Goal: Navigation & Orientation: Find specific page/section

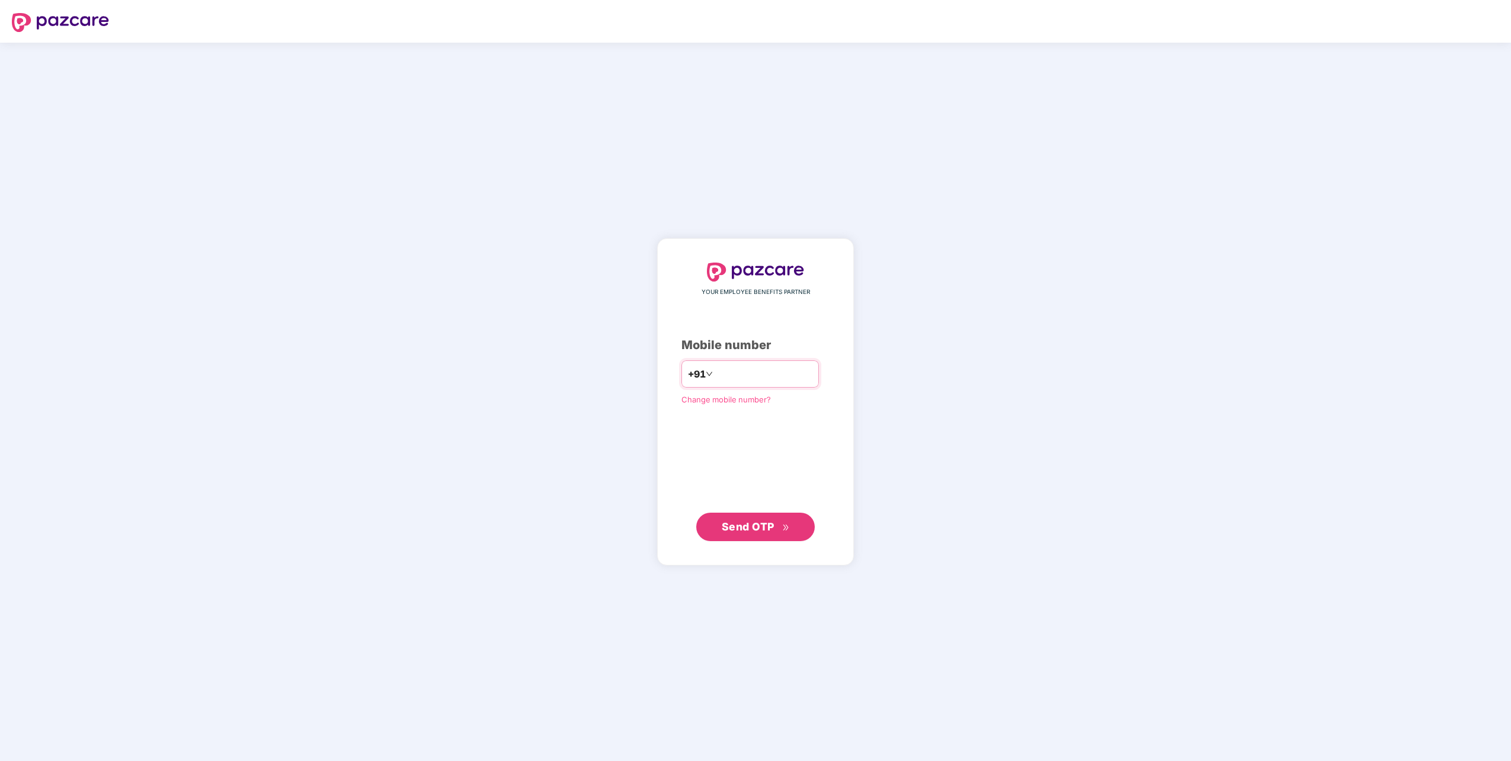
click at [761, 374] on input "number" at bounding box center [763, 373] width 97 height 19
click at [715, 374] on input "**********" at bounding box center [763, 373] width 97 height 19
type input "**********"
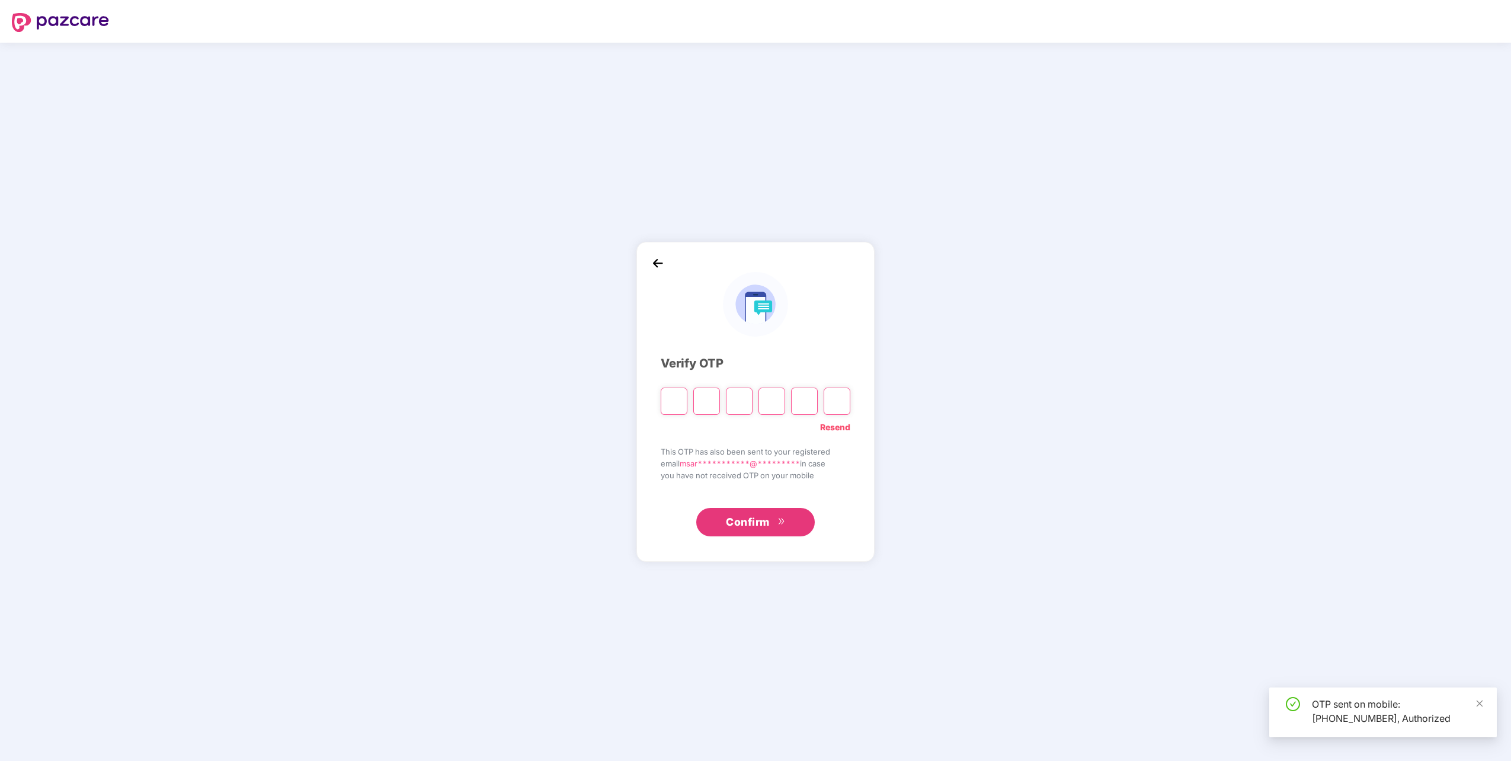
type input "*"
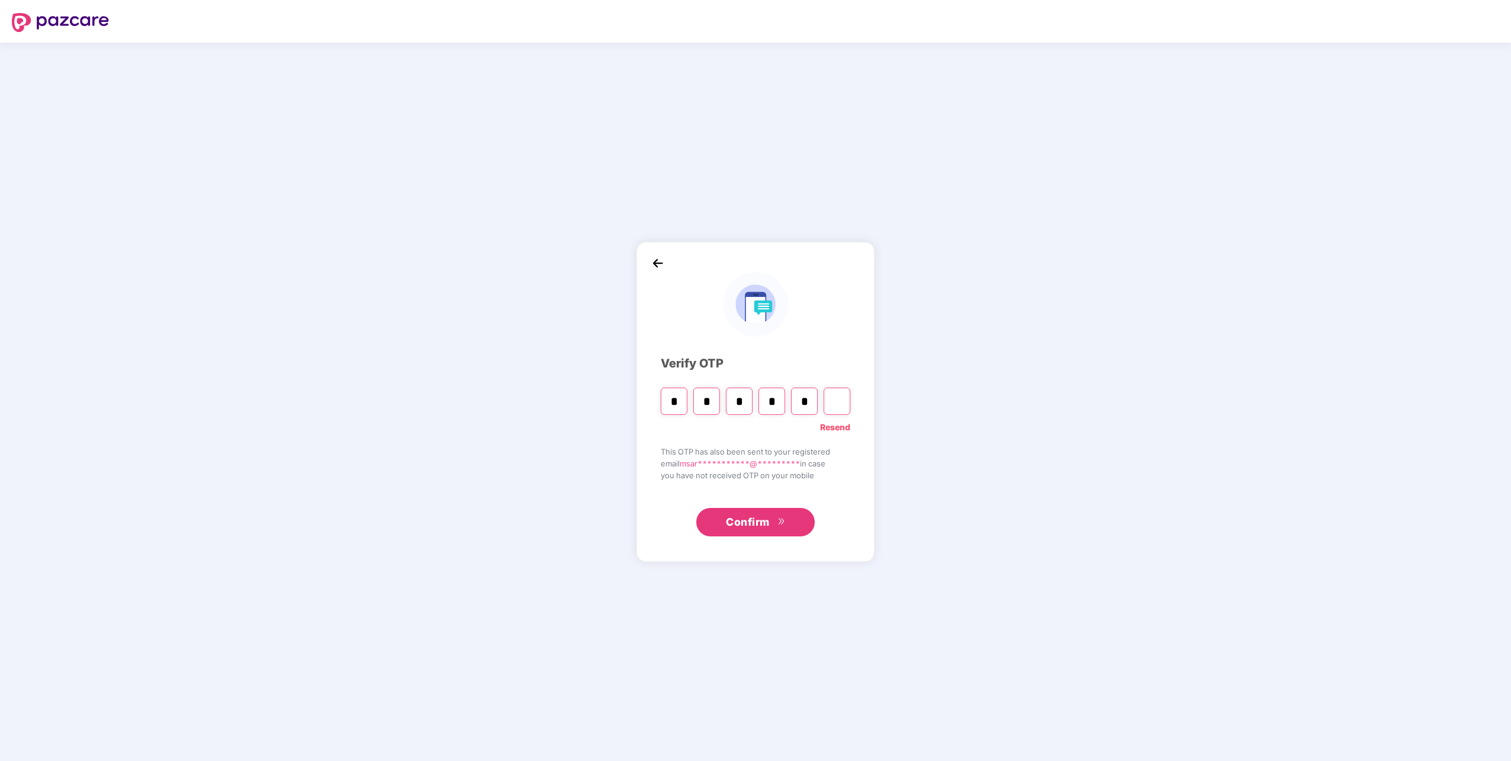
type input "*"
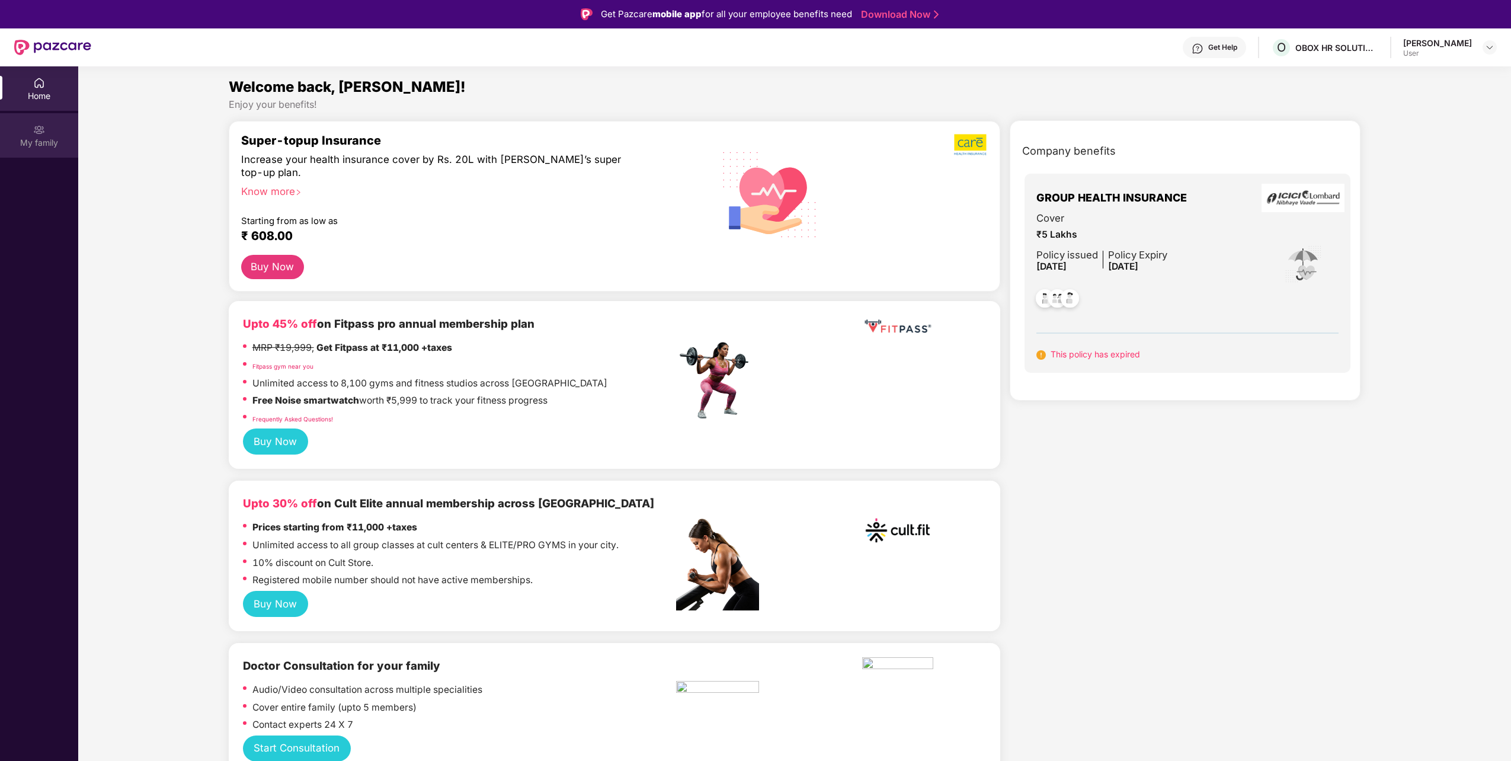
click at [30, 142] on div "My family" at bounding box center [39, 143] width 78 height 12
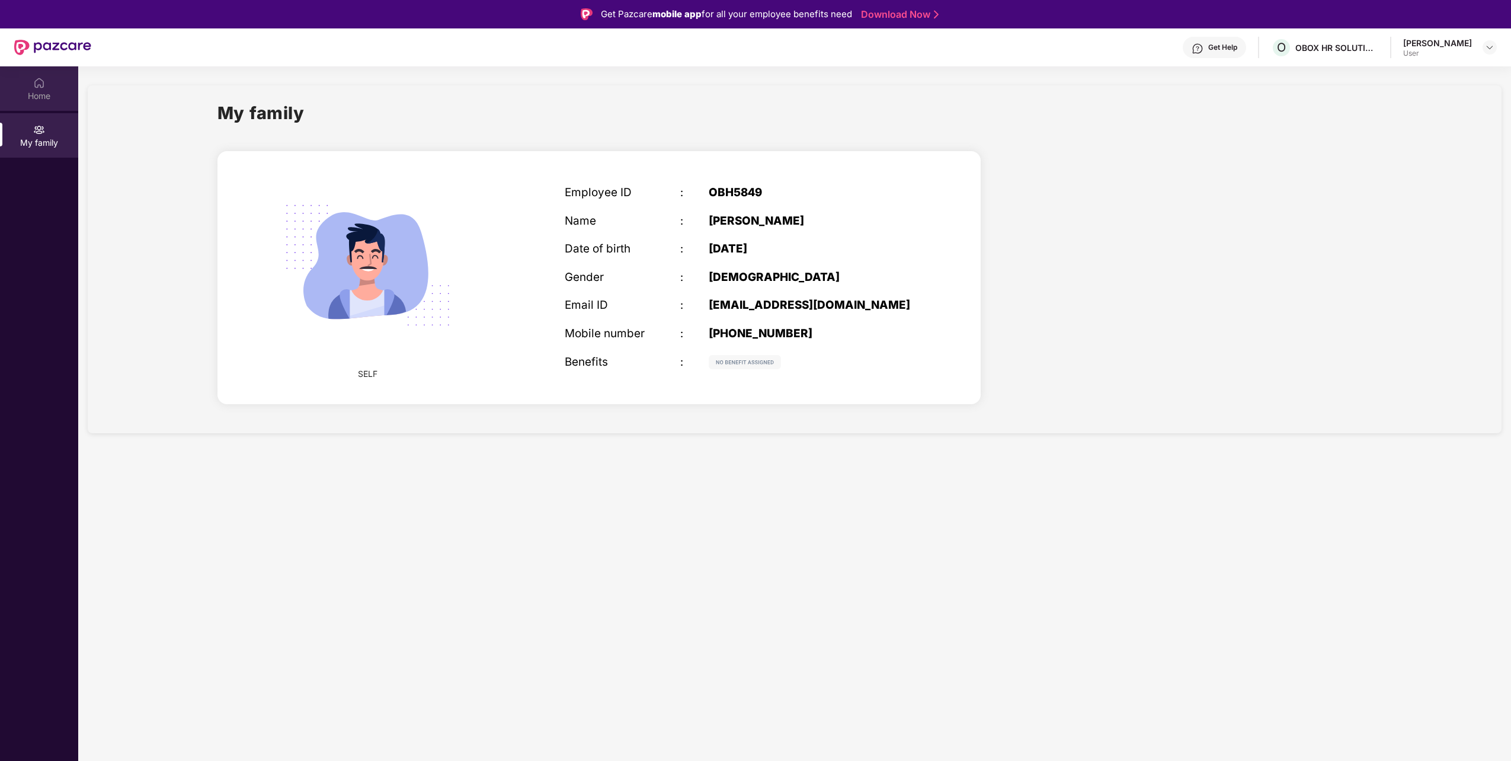
click at [31, 107] on div "Home" at bounding box center [39, 88] width 78 height 44
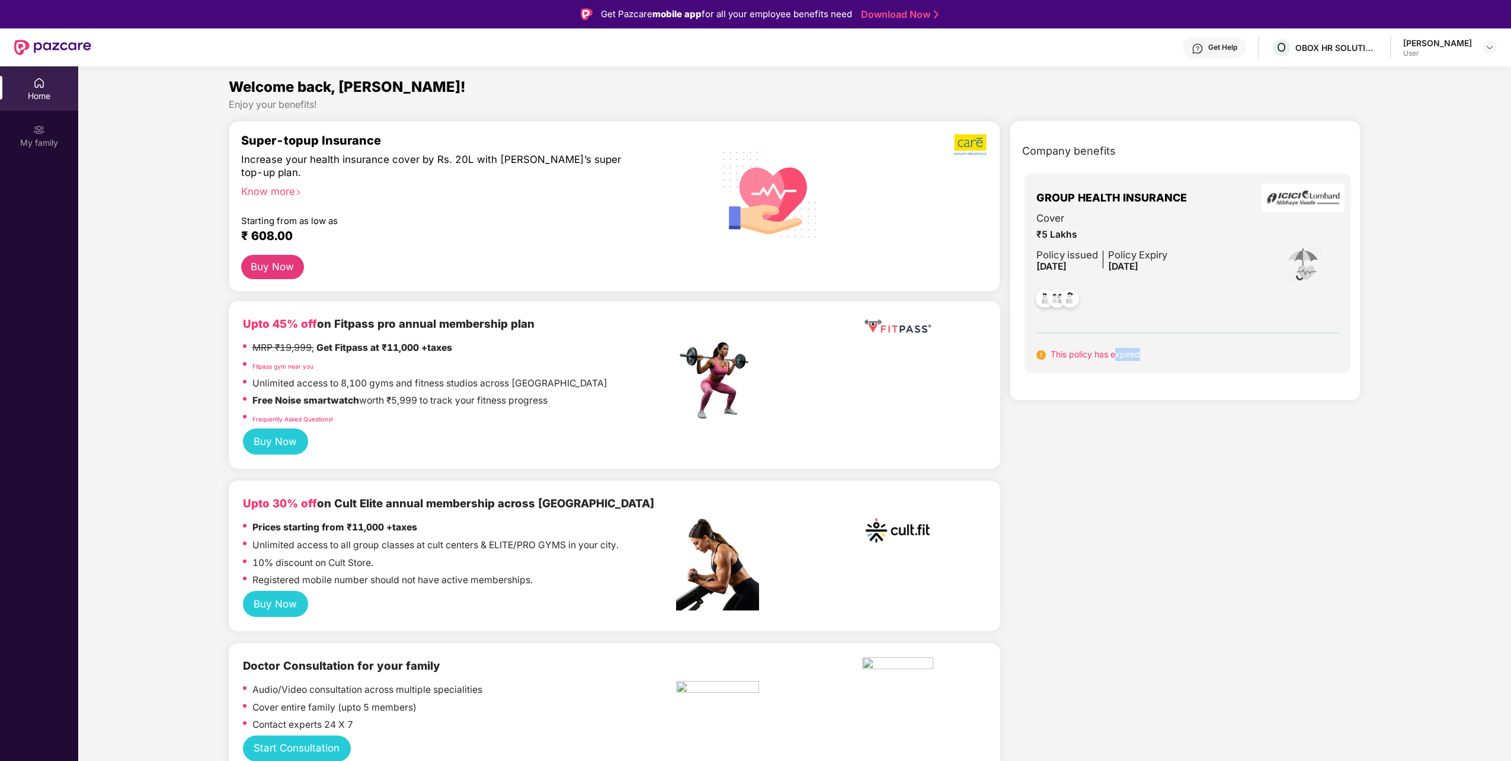
drag, startPoint x: 1164, startPoint y: 359, endPoint x: 1118, endPoint y: 353, distance: 46.7
click at [1116, 355] on div "This policy has expired" at bounding box center [1187, 354] width 303 height 13
drag, startPoint x: 1118, startPoint y: 353, endPoint x: 1201, endPoint y: 206, distance: 168.2
click at [1201, 206] on div "GROUP HEALTH INSURANCE" at bounding box center [1187, 197] width 303 height 25
